Goal: Task Accomplishment & Management: Use online tool/utility

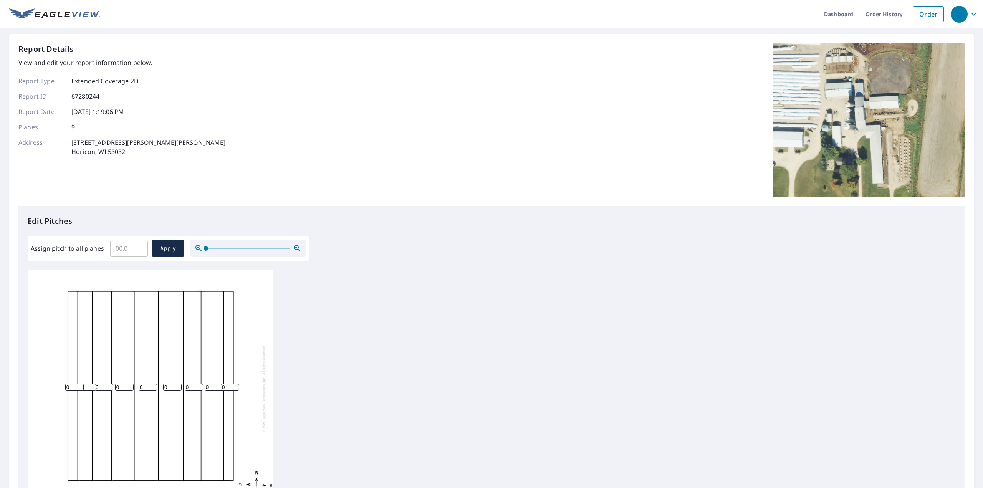
scroll to position [8, 0]
click at [234, 384] on input "1" at bounding box center [230, 387] width 18 height 7
click at [235, 384] on input "2" at bounding box center [230, 387] width 18 height 7
click at [235, 384] on input "3" at bounding box center [230, 387] width 18 height 7
click at [235, 384] on input "4" at bounding box center [230, 387] width 18 height 7
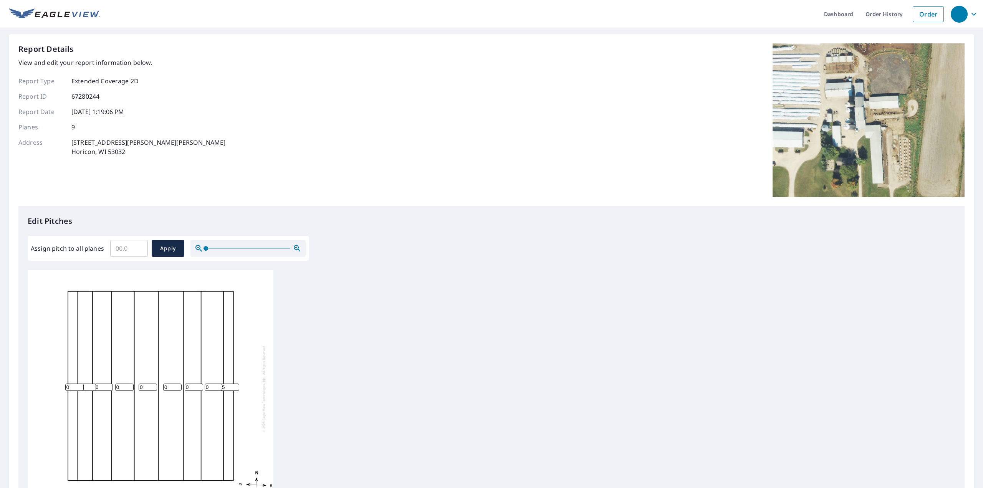
click at [235, 384] on input "5" at bounding box center [230, 387] width 18 height 7
type input "6"
click at [235, 384] on input "6" at bounding box center [230, 387] width 18 height 7
click at [79, 384] on input "1" at bounding box center [74, 387] width 18 height 7
click at [79, 384] on input "2" at bounding box center [74, 387] width 18 height 7
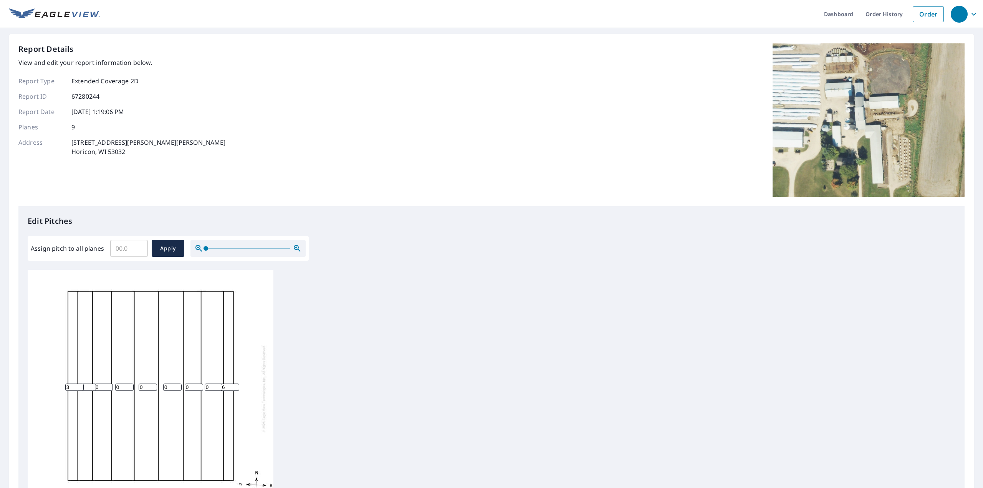
click at [79, 384] on input "3" at bounding box center [74, 387] width 18 height 7
click at [79, 384] on input "4" at bounding box center [74, 387] width 18 height 7
click at [79, 384] on input "5" at bounding box center [74, 387] width 18 height 7
type input "6"
click at [79, 384] on input "6" at bounding box center [74, 387] width 18 height 7
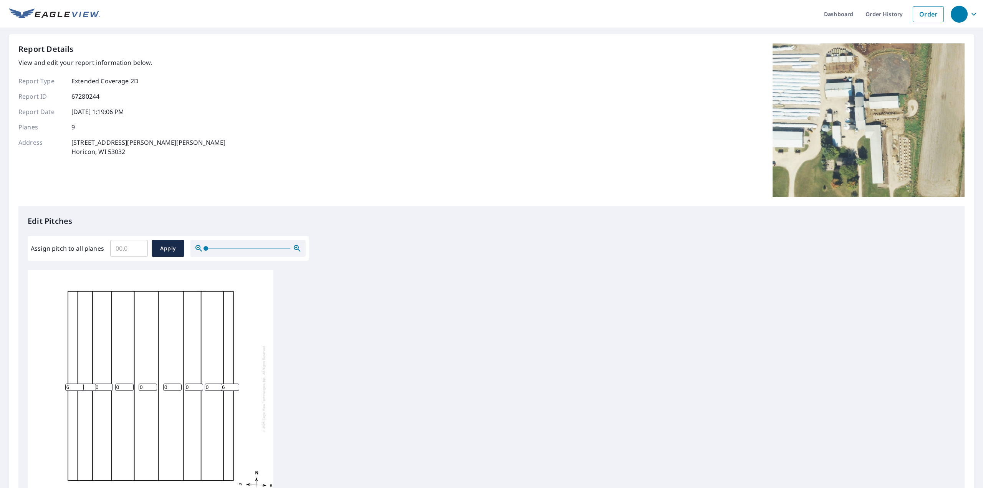
click at [92, 384] on input "1" at bounding box center [87, 387] width 18 height 7
click at [93, 384] on input "2" at bounding box center [87, 387] width 18 height 7
click at [93, 384] on input "3" at bounding box center [87, 387] width 18 height 7
drag, startPoint x: 89, startPoint y: 381, endPoint x: 88, endPoint y: 391, distance: 9.7
click at [89, 391] on input "2" at bounding box center [87, 387] width 18 height 7
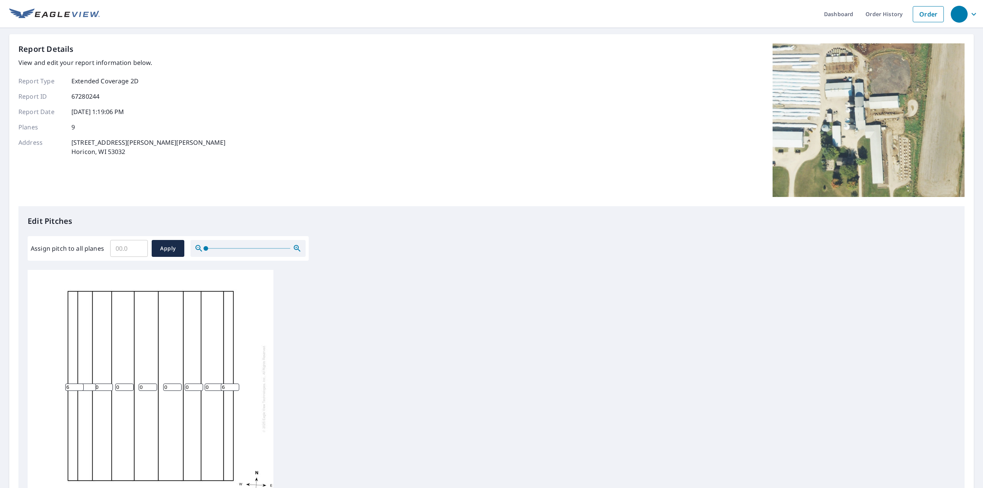
click at [74, 390] on div "0 0 0 0 0 0 2 6 6" at bounding box center [151, 388] width 246 height 241
click at [85, 395] on div "0 0 0 0 0 0 2 6 6" at bounding box center [151, 388] width 246 height 241
click at [92, 384] on input "3" at bounding box center [87, 387] width 18 height 7
click at [92, 384] on input "4" at bounding box center [87, 387] width 18 height 7
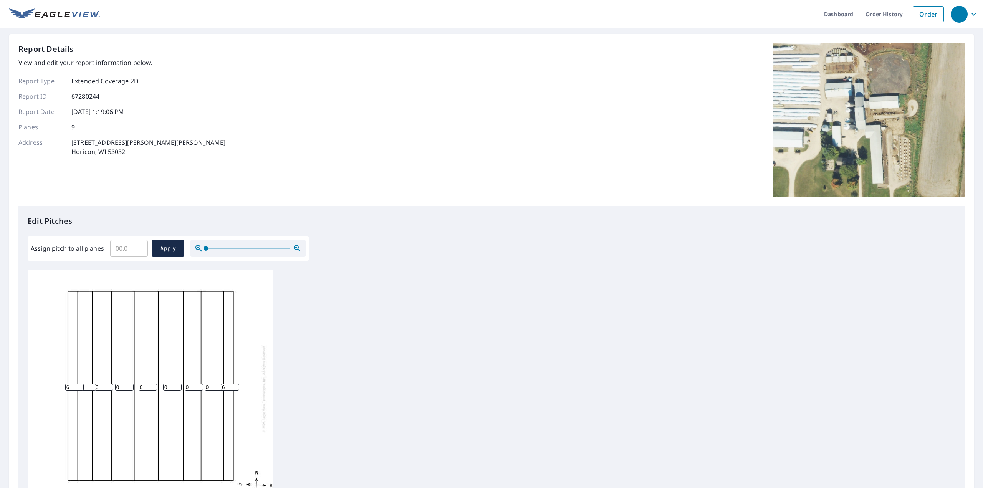
click at [92, 384] on input "5" at bounding box center [87, 387] width 18 height 7
click at [92, 384] on input "6" at bounding box center [87, 387] width 18 height 7
click at [92, 384] on input "7" at bounding box center [87, 387] width 18 height 7
click at [92, 384] on input "8" at bounding box center [87, 387] width 18 height 7
click at [92, 384] on input "9" at bounding box center [87, 387] width 18 height 7
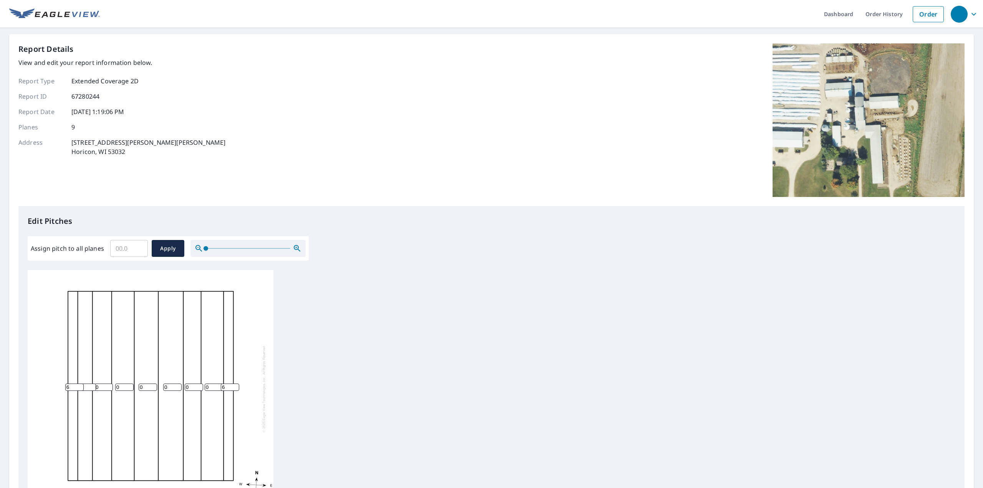
click at [92, 384] on input "10" at bounding box center [87, 387] width 18 height 7
click at [92, 384] on input "11" at bounding box center [87, 387] width 18 height 7
click at [92, 384] on input "12" at bounding box center [87, 387] width 18 height 7
click at [92, 384] on input "13" at bounding box center [87, 387] width 18 height 7
click at [92, 384] on input "14" at bounding box center [87, 387] width 18 height 7
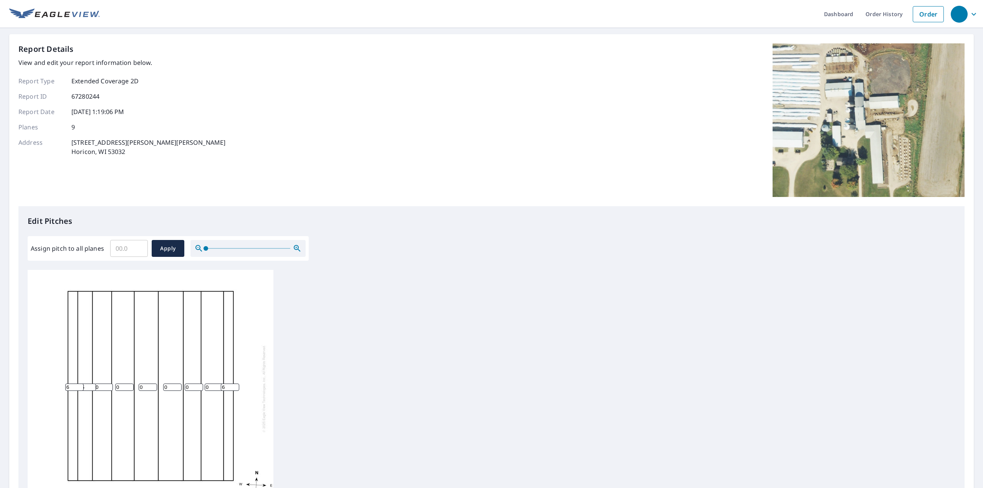
type input "15"
click at [92, 384] on input "15" at bounding box center [87, 387] width 18 height 7
click at [217, 384] on input "1" at bounding box center [214, 387] width 18 height 7
click at [217, 384] on input "2" at bounding box center [214, 387] width 18 height 7
click at [219, 384] on input "3" at bounding box center [214, 387] width 18 height 7
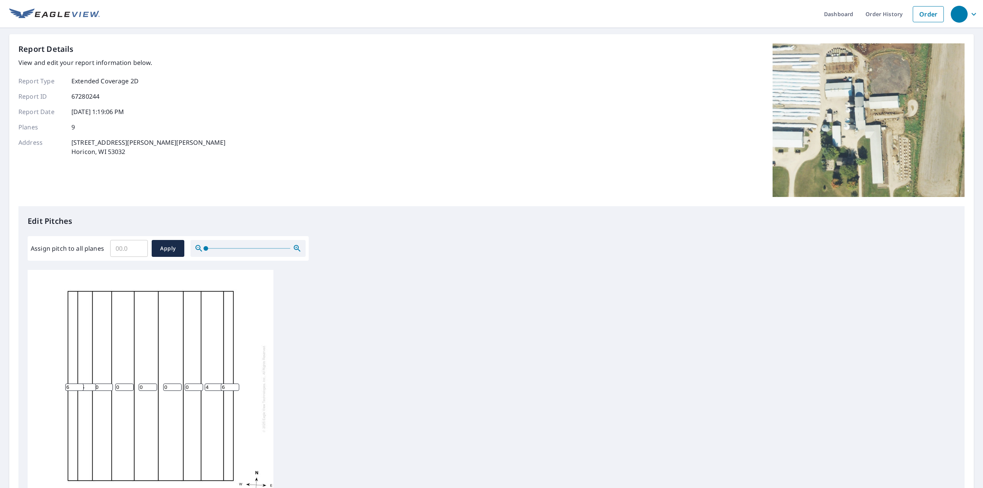
click at [219, 384] on input "4" at bounding box center [214, 387] width 18 height 7
click at [219, 384] on input "5" at bounding box center [214, 387] width 18 height 7
click at [219, 384] on input "6" at bounding box center [214, 387] width 18 height 7
click at [219, 384] on input "7" at bounding box center [214, 387] width 18 height 7
click at [219, 384] on input "8" at bounding box center [214, 387] width 18 height 7
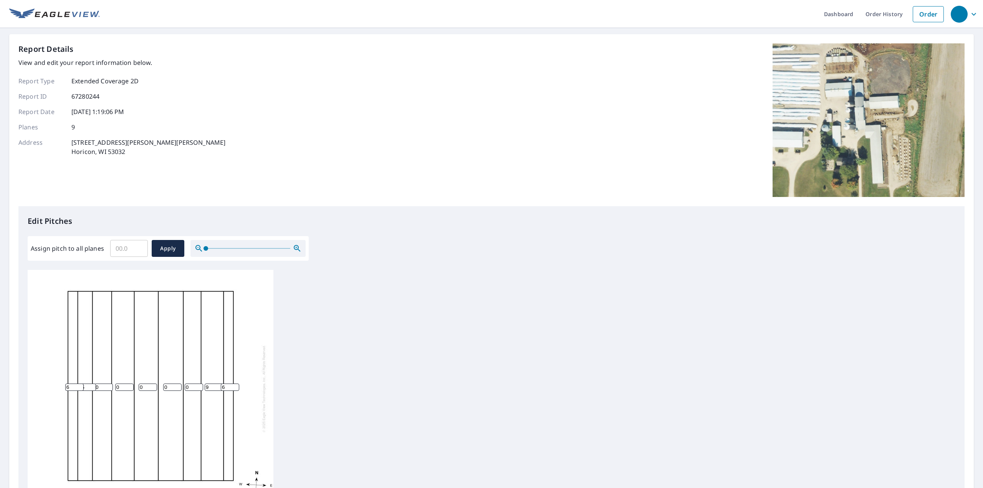
click at [219, 384] on input "9" at bounding box center [214, 387] width 18 height 7
click at [219, 384] on input "10" at bounding box center [214, 387] width 18 height 7
click at [219, 384] on input "11" at bounding box center [214, 387] width 18 height 7
click at [219, 384] on input "12" at bounding box center [214, 387] width 18 height 7
click at [219, 384] on input "13" at bounding box center [214, 387] width 18 height 7
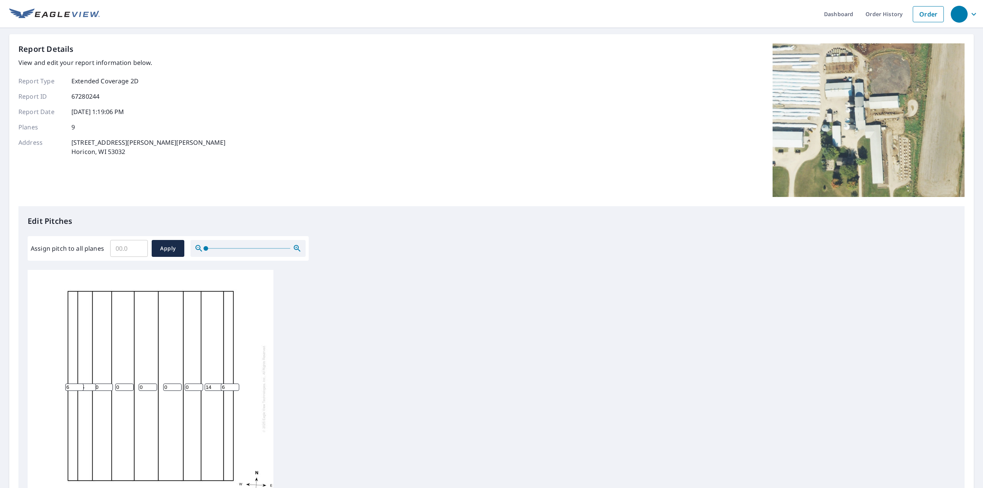
click at [219, 384] on input "14" at bounding box center [214, 387] width 18 height 7
click at [219, 384] on input "15" at bounding box center [214, 387] width 18 height 7
click at [218, 384] on input "16" at bounding box center [214, 387] width 18 height 7
click at [218, 384] on input "15" at bounding box center [214, 387] width 18 height 7
click at [219, 384] on input "16" at bounding box center [214, 387] width 18 height 7
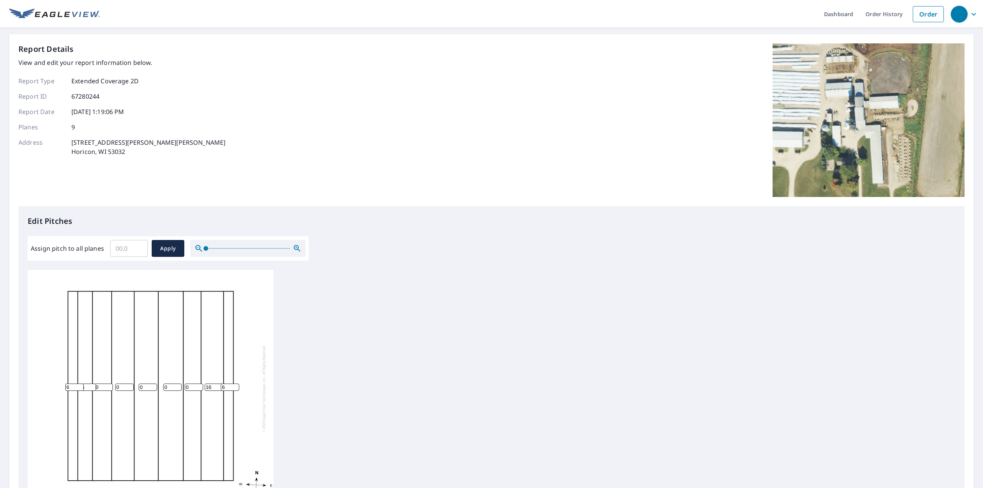
type input "17"
click at [219, 384] on input "17" at bounding box center [214, 387] width 18 height 7
click at [92, 384] on input "16" at bounding box center [87, 387] width 18 height 7
type input "17"
click at [93, 384] on input "17" at bounding box center [87, 387] width 18 height 7
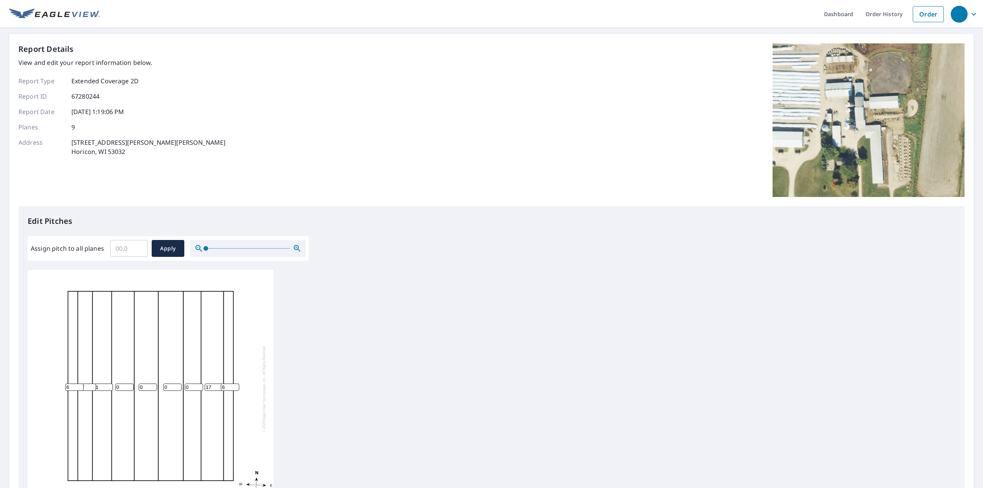
click at [109, 384] on input "1" at bounding box center [103, 387] width 18 height 7
click at [109, 384] on input "2" at bounding box center [103, 387] width 18 height 7
click at [109, 384] on input "3" at bounding box center [103, 387] width 18 height 7
click at [109, 384] on input "4" at bounding box center [103, 387] width 18 height 7
click at [109, 384] on input "5" at bounding box center [103, 387] width 18 height 7
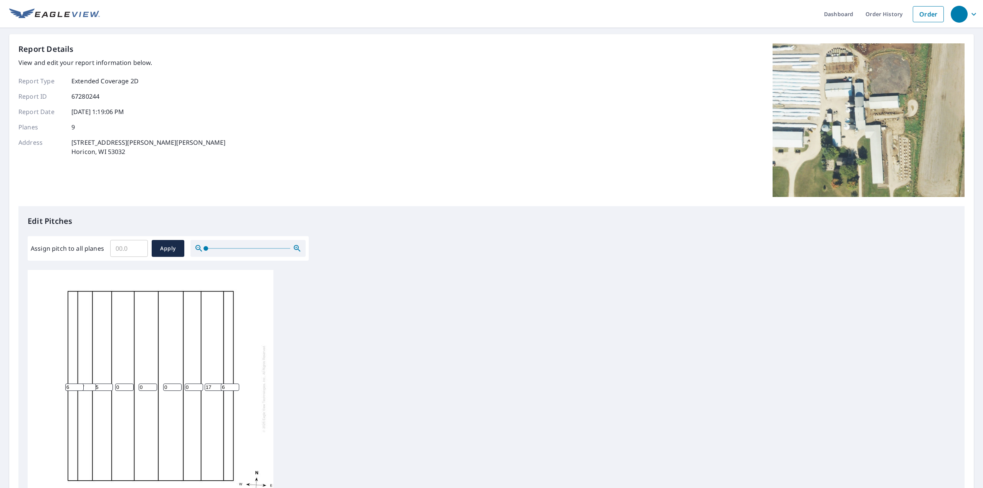
click at [109, 384] on input "6" at bounding box center [103, 387] width 18 height 7
click at [109, 384] on input "7" at bounding box center [103, 387] width 18 height 7
click at [109, 384] on input "8" at bounding box center [103, 387] width 18 height 7
click at [109, 384] on input "9" at bounding box center [103, 387] width 18 height 7
click at [109, 384] on input "10" at bounding box center [103, 387] width 18 height 7
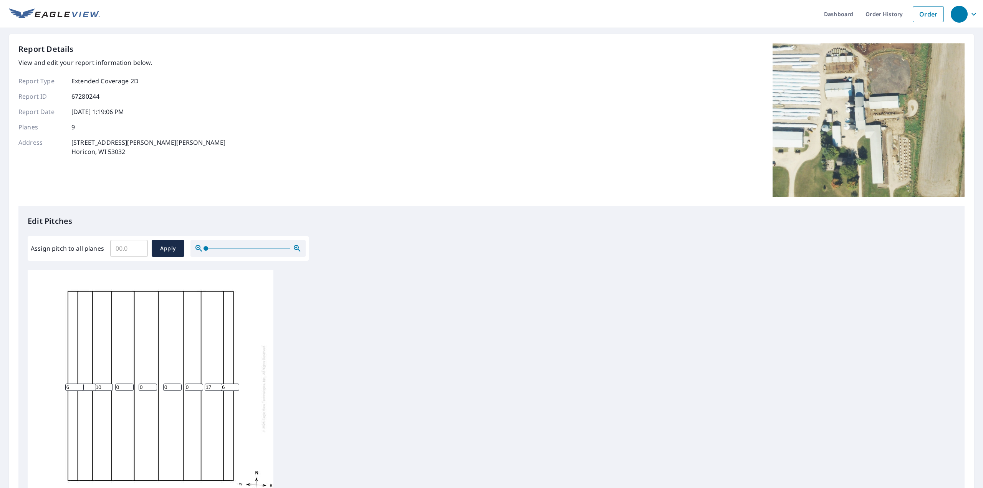
click at [109, 384] on input "11" at bounding box center [103, 387] width 18 height 7
type input "12"
click at [109, 384] on input "12" at bounding box center [103, 387] width 18 height 7
click at [199, 384] on input "1" at bounding box center [194, 387] width 18 height 7
click at [199, 384] on input "2" at bounding box center [194, 387] width 18 height 7
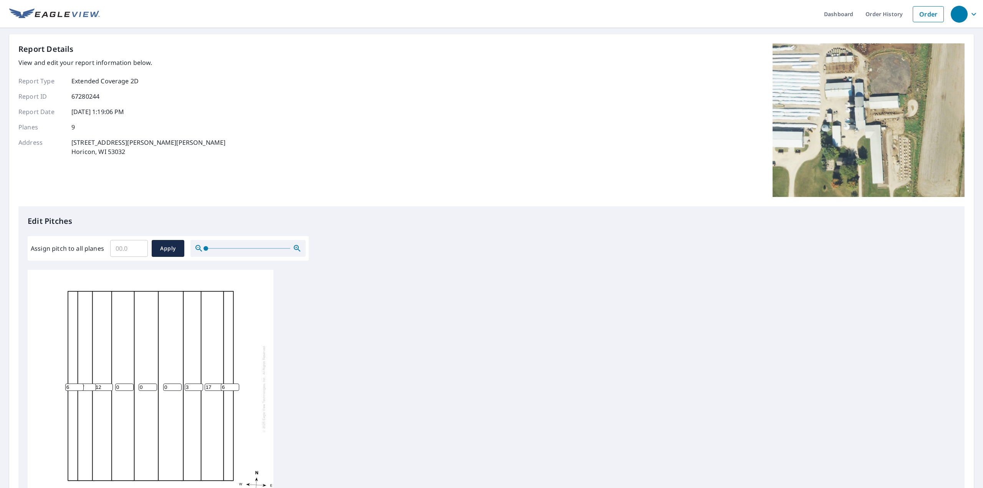
click at [199, 384] on input "3" at bounding box center [194, 387] width 18 height 7
click at [199, 384] on input "4" at bounding box center [194, 387] width 18 height 7
click at [199, 384] on input "5" at bounding box center [194, 387] width 18 height 7
click at [199, 384] on input "6" at bounding box center [194, 387] width 18 height 7
click at [199, 384] on input "7" at bounding box center [194, 387] width 18 height 7
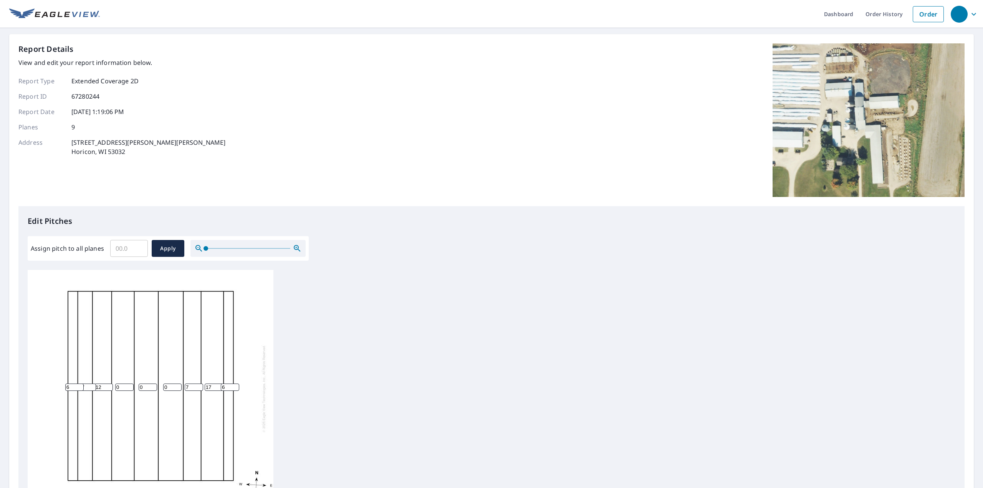
click at [199, 384] on input "8" at bounding box center [194, 387] width 18 height 7
click at [199, 384] on input "9" at bounding box center [194, 387] width 18 height 7
click at [199, 384] on input "10" at bounding box center [194, 387] width 18 height 7
click at [199, 384] on input "11" at bounding box center [194, 387] width 18 height 7
type input "12"
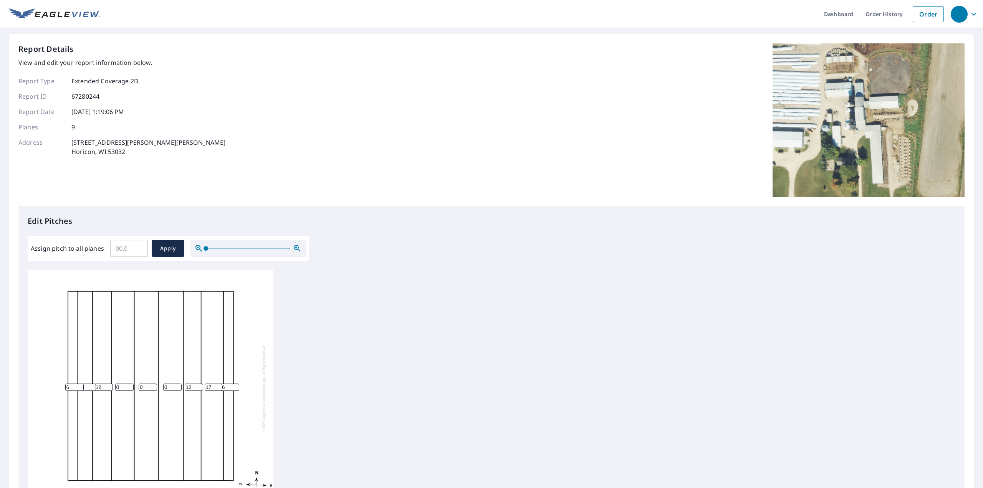
click at [199, 384] on input "12" at bounding box center [194, 387] width 18 height 7
click at [130, 384] on input "1" at bounding box center [124, 387] width 18 height 7
click at [130, 384] on input "2" at bounding box center [124, 387] width 18 height 7
click at [130, 384] on input "3" at bounding box center [124, 387] width 18 height 7
click at [130, 384] on input "4" at bounding box center [124, 387] width 18 height 7
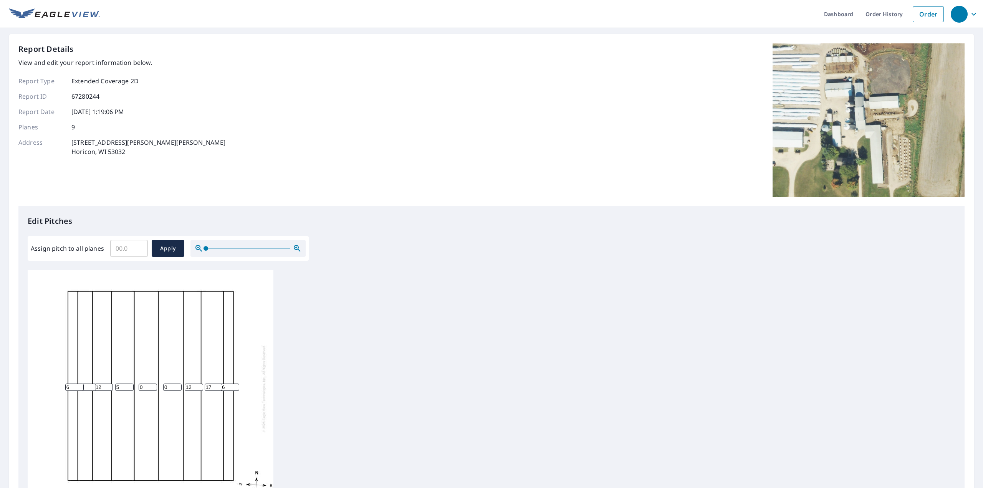
click at [130, 384] on input "5" at bounding box center [124, 387] width 18 height 7
click at [130, 384] on input "6" at bounding box center [124, 387] width 18 height 7
click at [130, 384] on input "7" at bounding box center [124, 387] width 18 height 7
type input "8"
click at [130, 384] on input "8" at bounding box center [124, 387] width 18 height 7
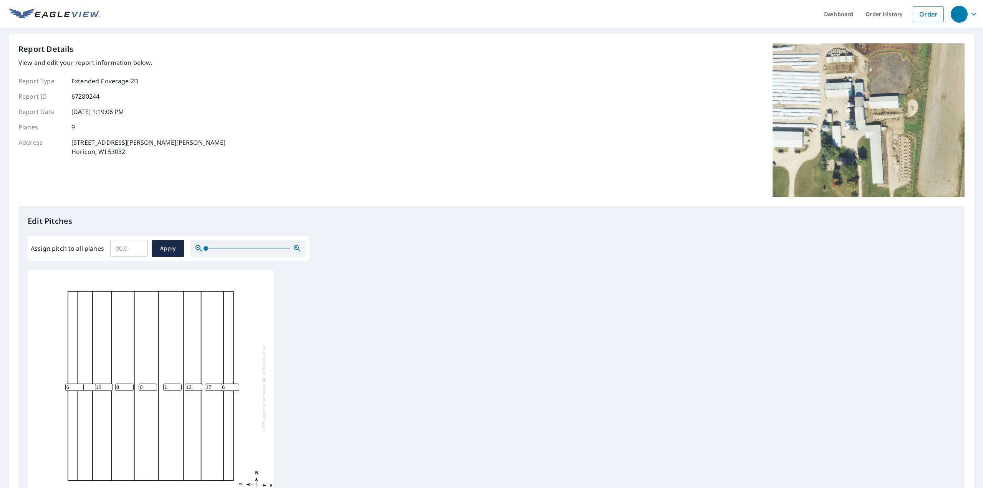
click at [177, 384] on input "1" at bounding box center [172, 387] width 18 height 7
click at [177, 384] on input "2" at bounding box center [172, 387] width 18 height 7
click at [177, 384] on input "3" at bounding box center [172, 387] width 18 height 7
click at [177, 384] on input "4" at bounding box center [172, 387] width 18 height 7
click at [177, 384] on input "5" at bounding box center [172, 387] width 18 height 7
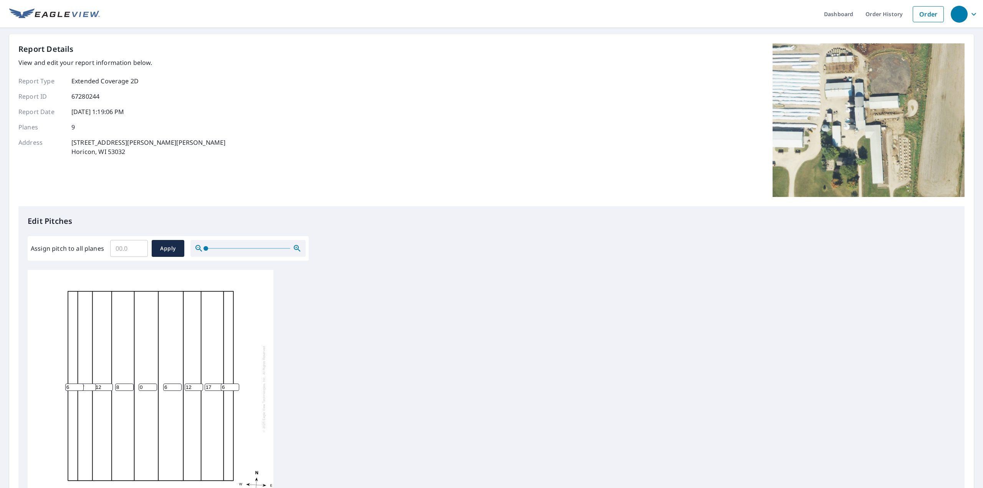
click at [177, 384] on input "6" at bounding box center [172, 387] width 18 height 7
click at [177, 384] on input "7" at bounding box center [172, 387] width 18 height 7
type input "8"
click at [177, 384] on input "8" at bounding box center [172, 387] width 18 height 7
click at [153, 384] on input "1" at bounding box center [148, 387] width 18 height 7
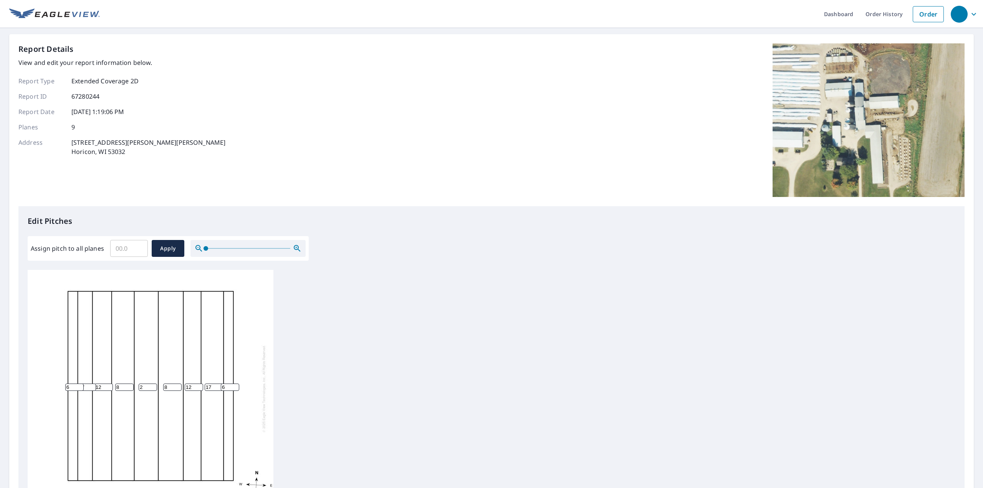
click at [153, 384] on input "2" at bounding box center [148, 387] width 18 height 7
click at [153, 384] on input "3" at bounding box center [148, 387] width 18 height 7
click at [153, 384] on input "4" at bounding box center [148, 387] width 18 height 7
type input "5"
click at [153, 384] on input "5" at bounding box center [148, 387] width 18 height 7
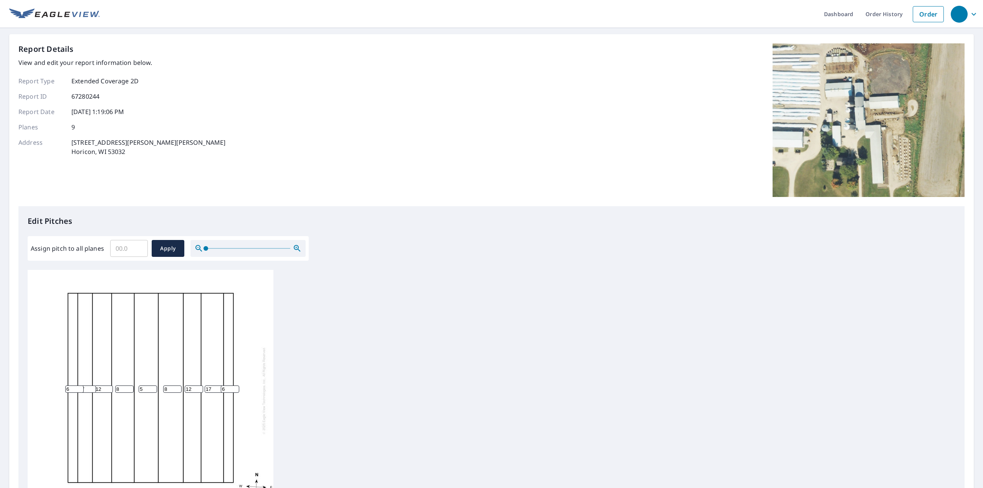
scroll to position [114, 0]
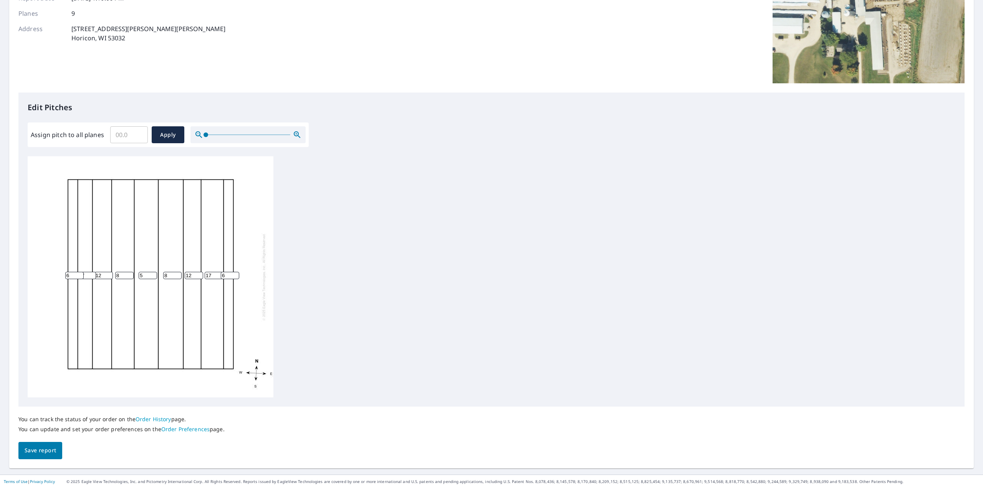
click at [49, 451] on span "Save report" at bounding box center [40, 451] width 31 height 10
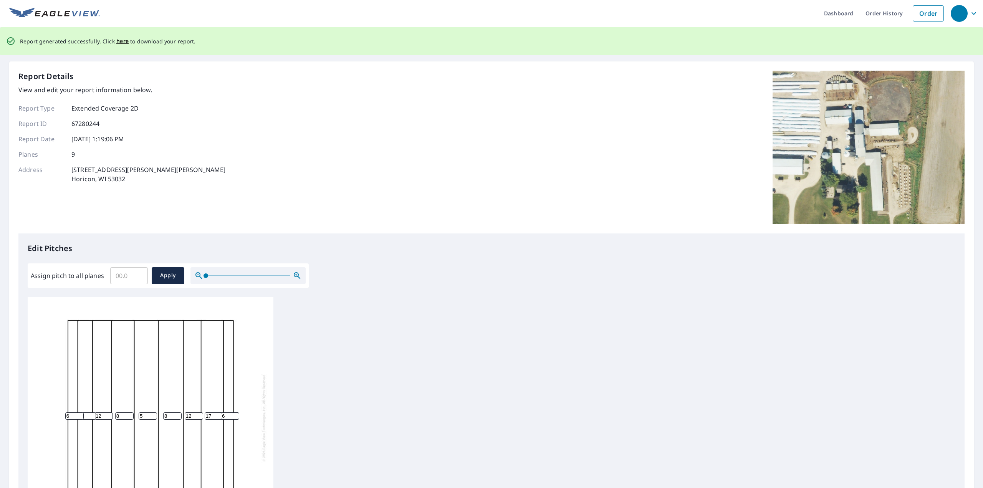
scroll to position [0, 0]
click at [119, 41] on span "here" at bounding box center [122, 42] width 13 height 10
